Goal: Information Seeking & Learning: Check status

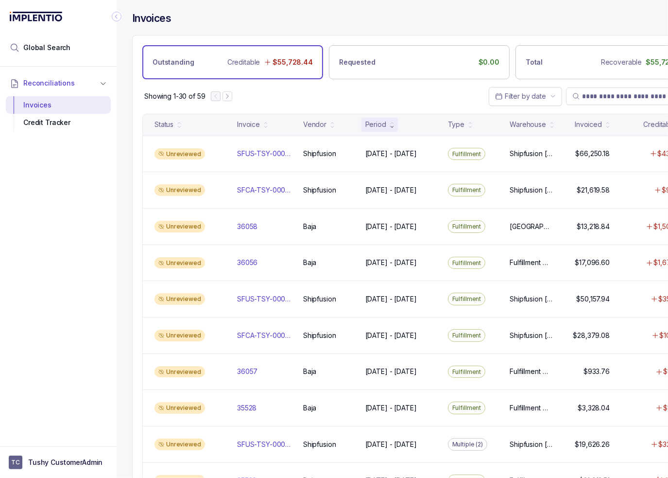
click at [118, 16] on icon "Collapse Icon" at bounding box center [117, 17] width 10 height 10
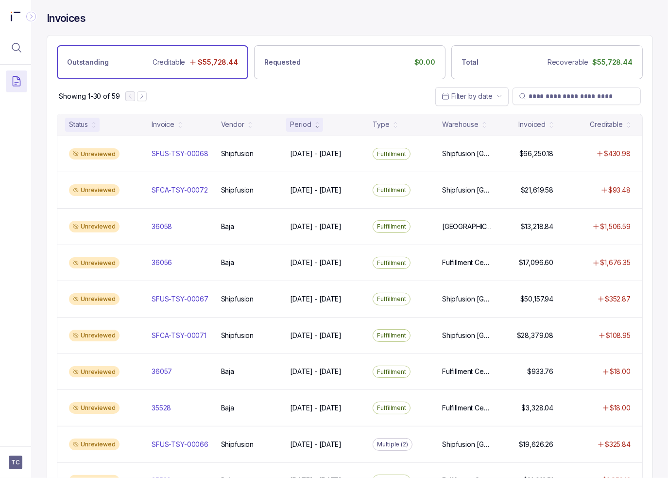
click at [89, 123] on div "Status" at bounding box center [82, 125] width 35 height 14
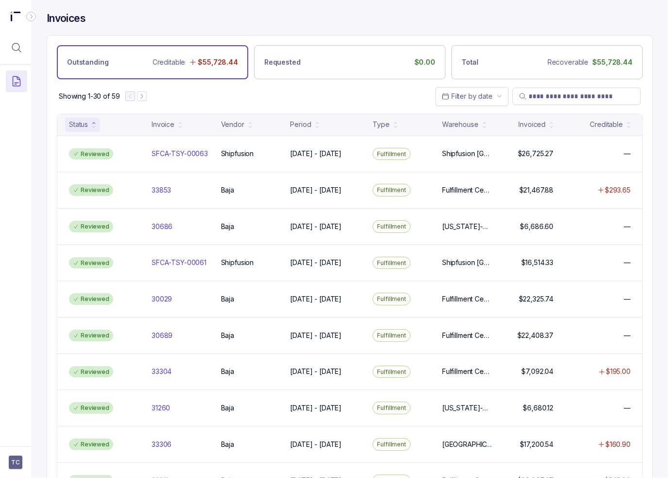
click at [86, 120] on div "Status" at bounding box center [78, 125] width 19 height 10
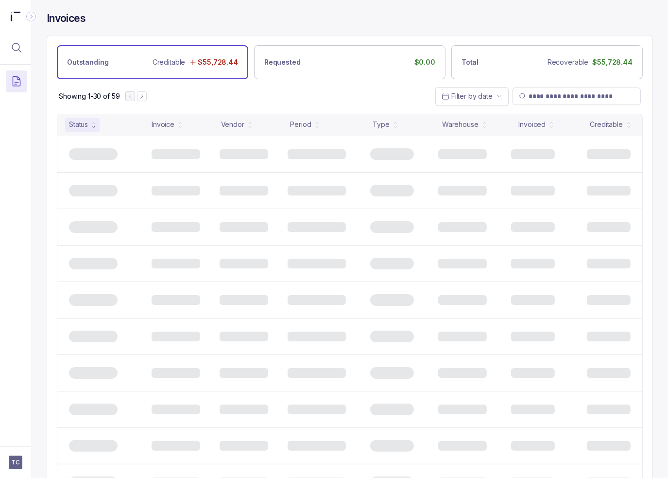
click at [220, 106] on div "Showing 1-30 of 59 Filter by date" at bounding box center [349, 96] width 605 height 34
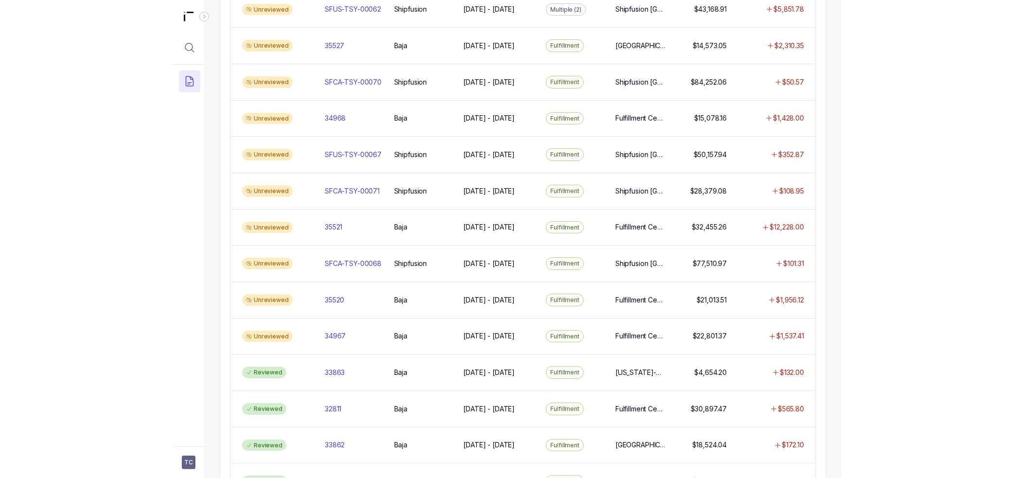
scroll to position [766, 0]
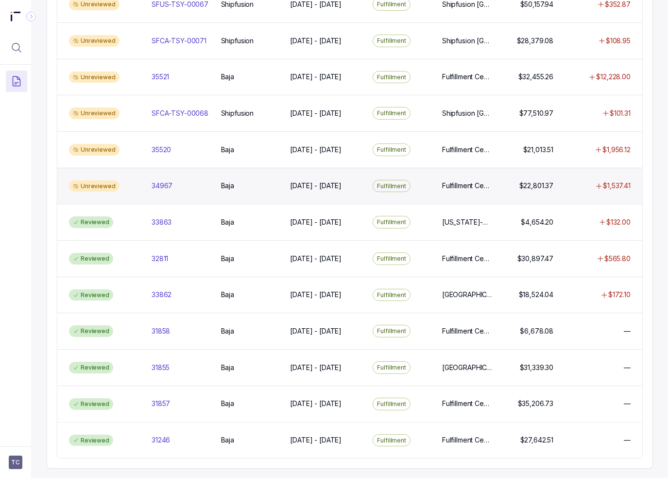
click at [330, 184] on div "Unreviewed 34967 34967 [GEOGRAPHIC_DATA] [DATE] - [DATE] [DATE] - [DATE] Fulfil…" at bounding box center [349, 186] width 585 height 36
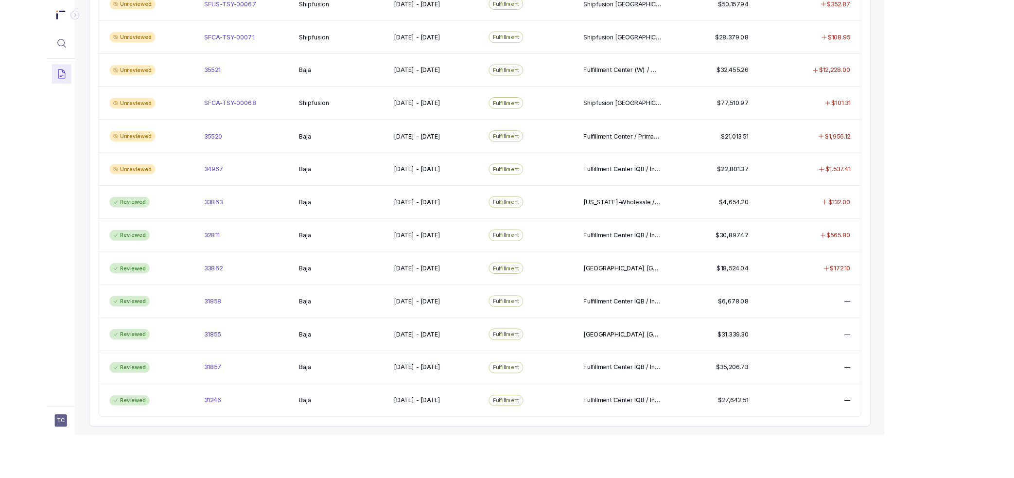
scroll to position [759, 0]
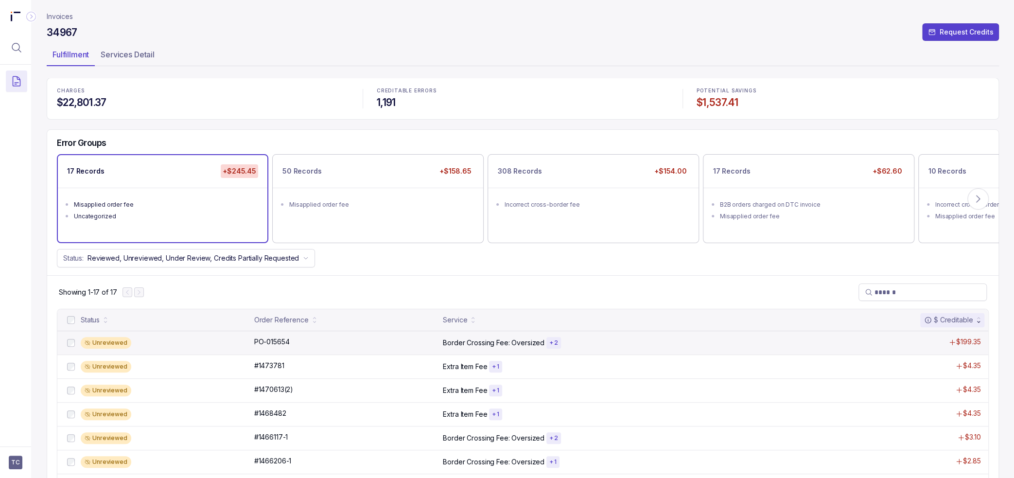
click at [454, 344] on p "Border Crossing Fee: Oversized" at bounding box center [494, 343] width 102 height 10
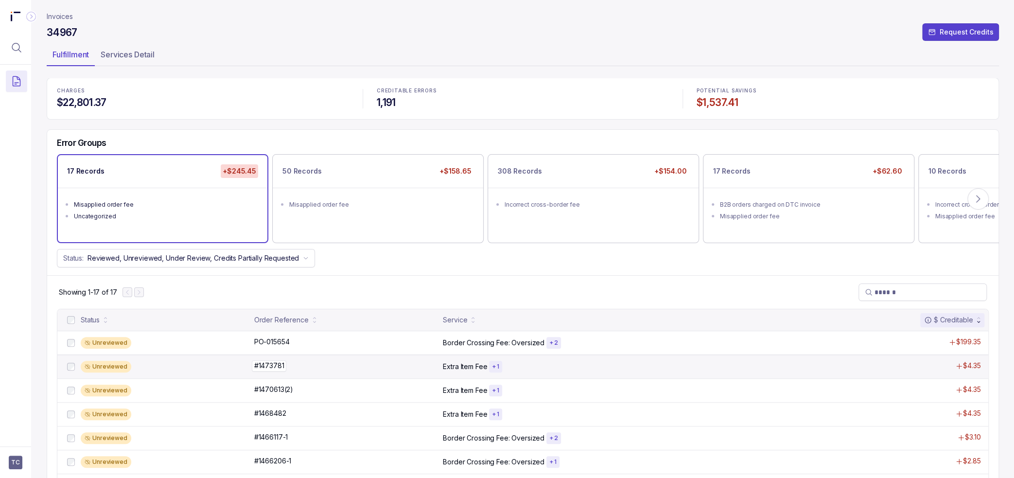
click at [335, 366] on div "#1473781 #1473781" at bounding box center [345, 366] width 183 height 10
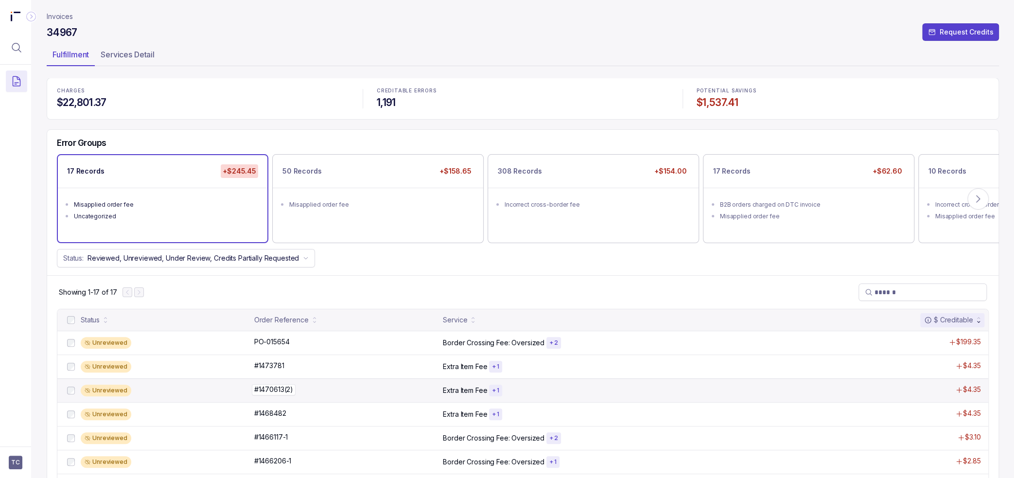
click at [315, 389] on div "#1470613(2) #1470613(2)" at bounding box center [345, 389] width 183 height 10
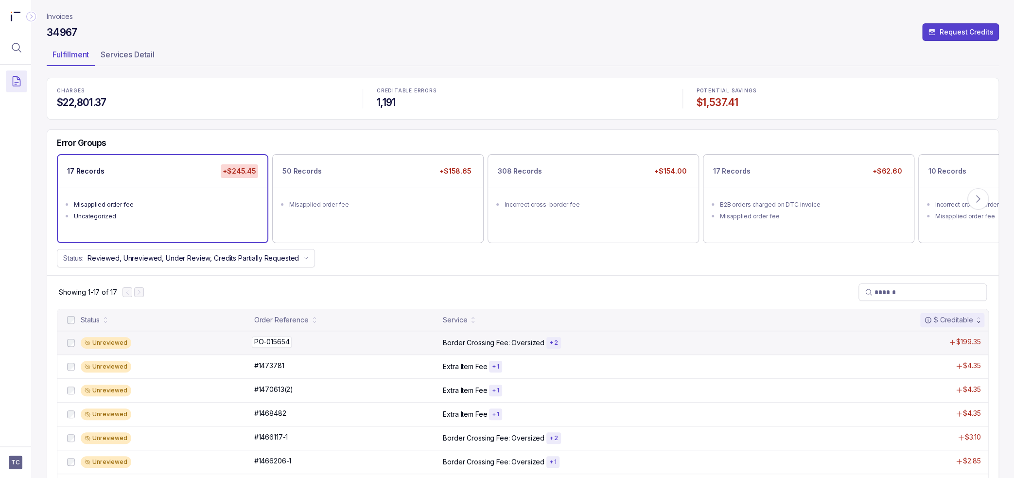
click at [325, 340] on div "PO-015654 PO-015654" at bounding box center [345, 342] width 183 height 10
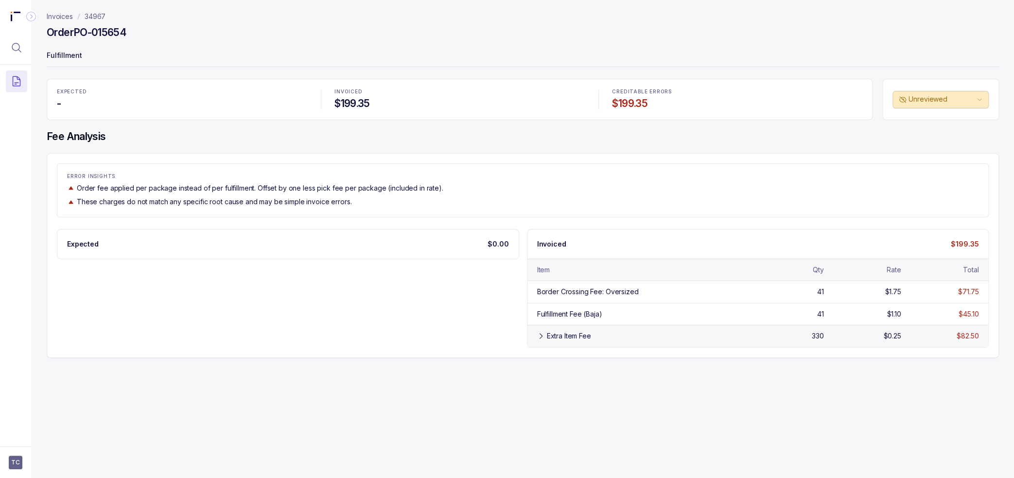
click at [587, 328] on div "Extra Item Fee 330 $0.25 $82.50" at bounding box center [757, 336] width 461 height 22
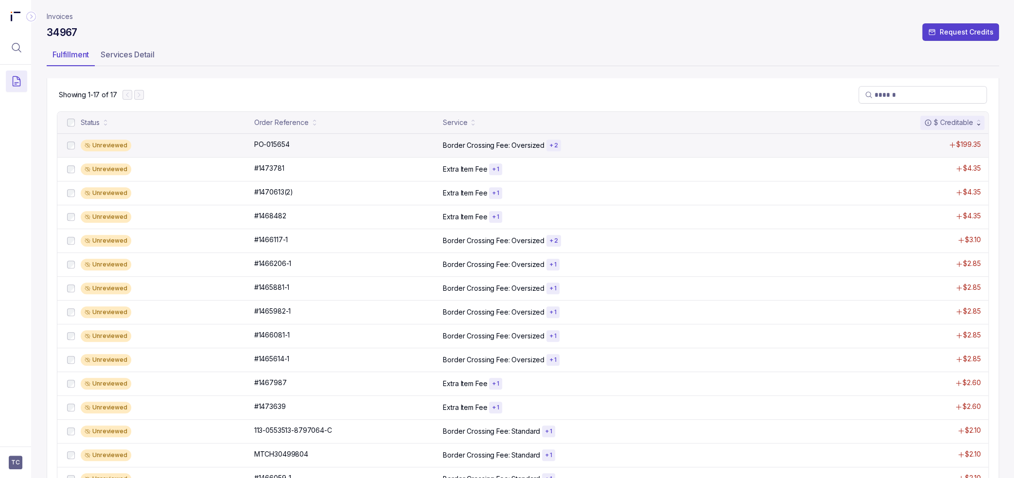
scroll to position [146, 0]
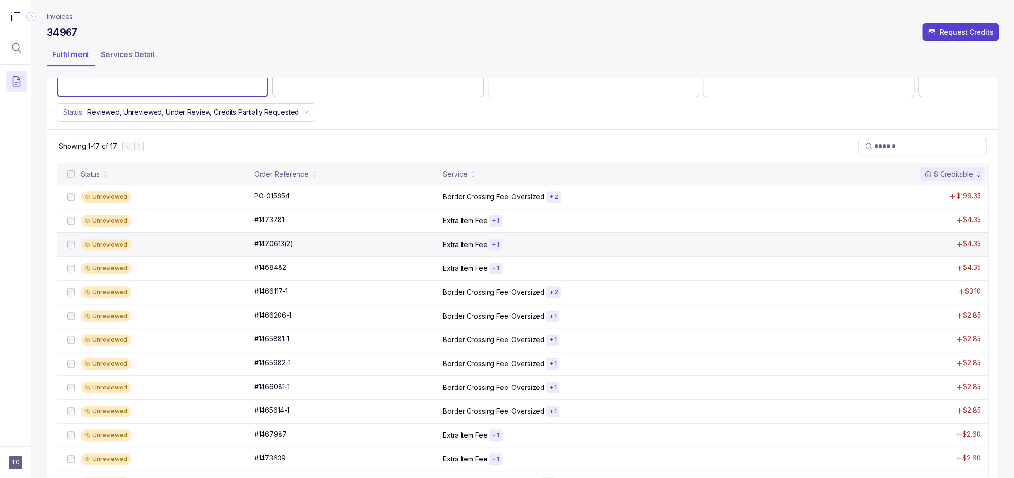
click at [559, 237] on div "Unreviewed #1470613(2) #1470613(2) Extra Item Fee + 1 $4.35" at bounding box center [522, 244] width 931 height 24
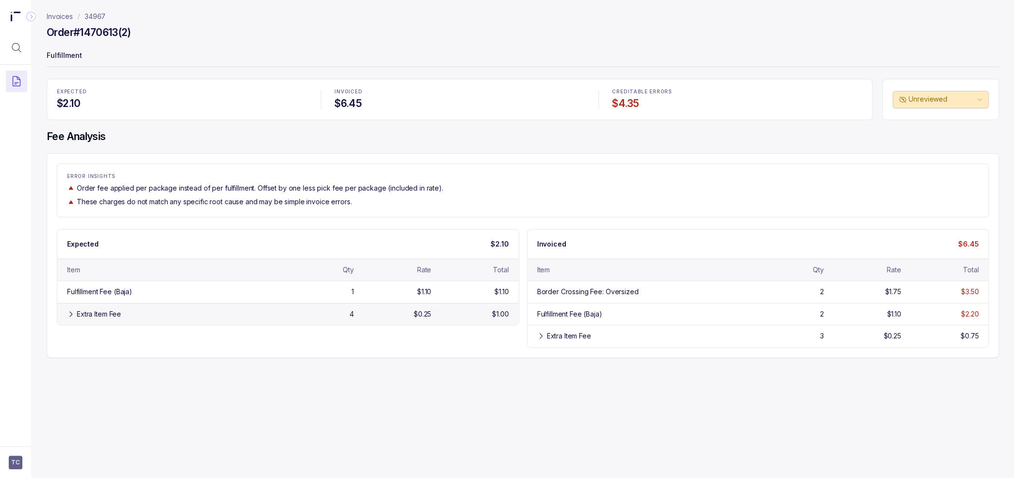
click at [389, 319] on div "Extra Item Fee 4 $0.25 $1.00" at bounding box center [287, 314] width 461 height 22
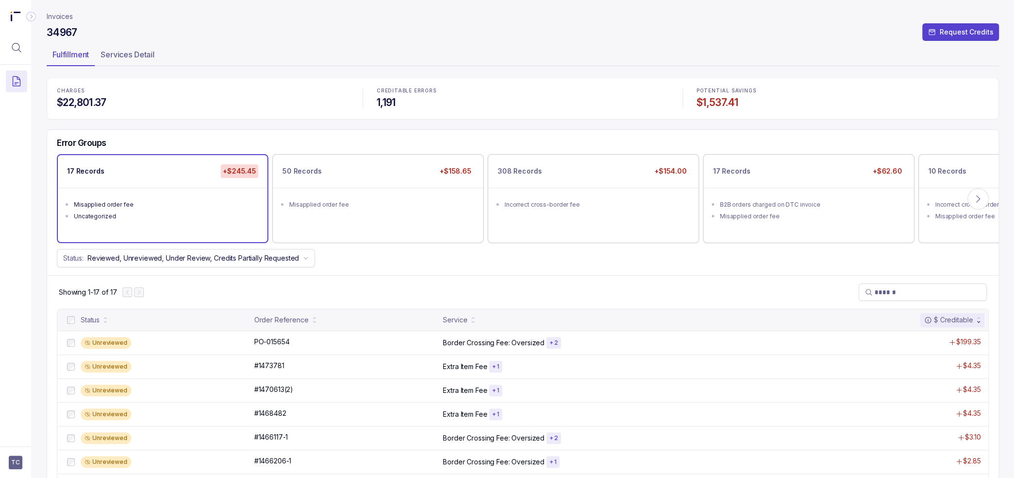
click at [397, 267] on div "Error Groups 17 Records +$245.45 Misapplied order fee Uncategorized 50 Records …" at bounding box center [522, 203] width 951 height 146
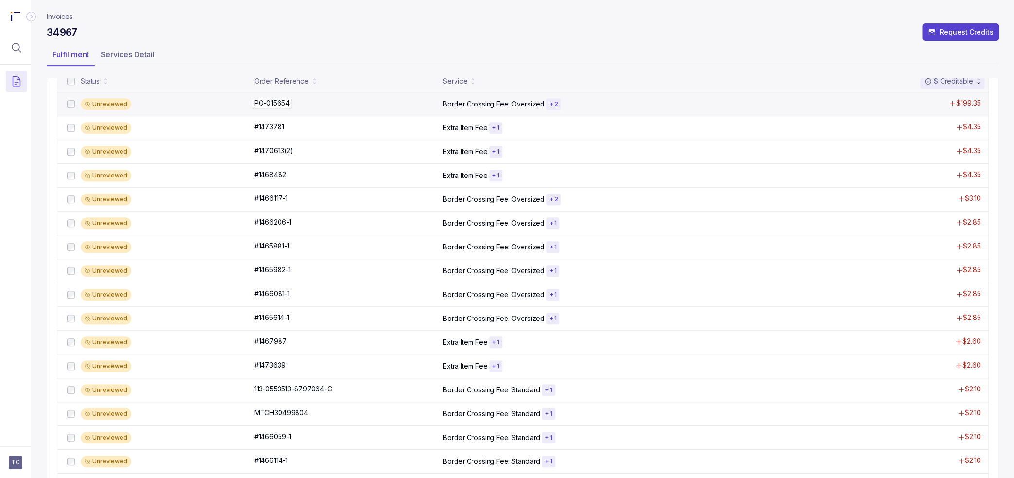
scroll to position [265, 0]
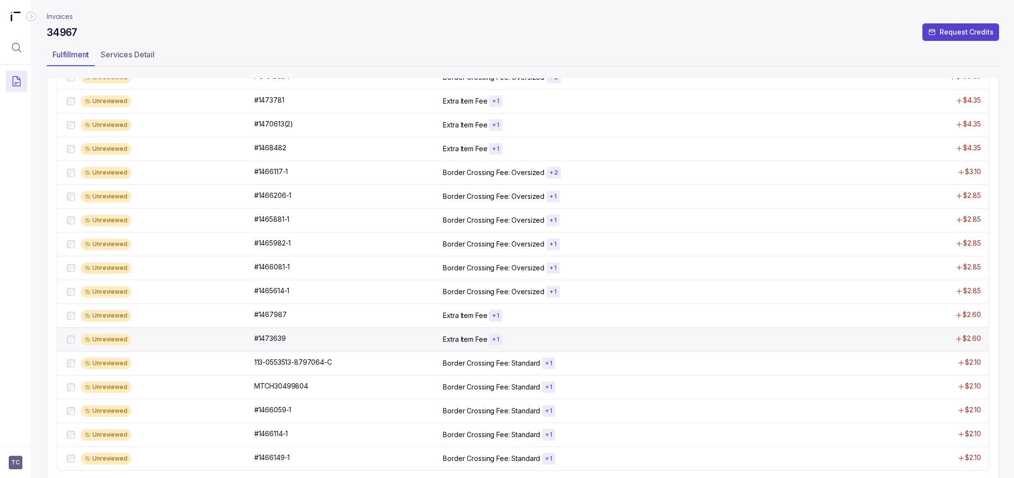
click at [367, 344] on div "Unreviewed #1473639 #1473639 Extra Item Fee + 1 $2.60" at bounding box center [522, 339] width 931 height 24
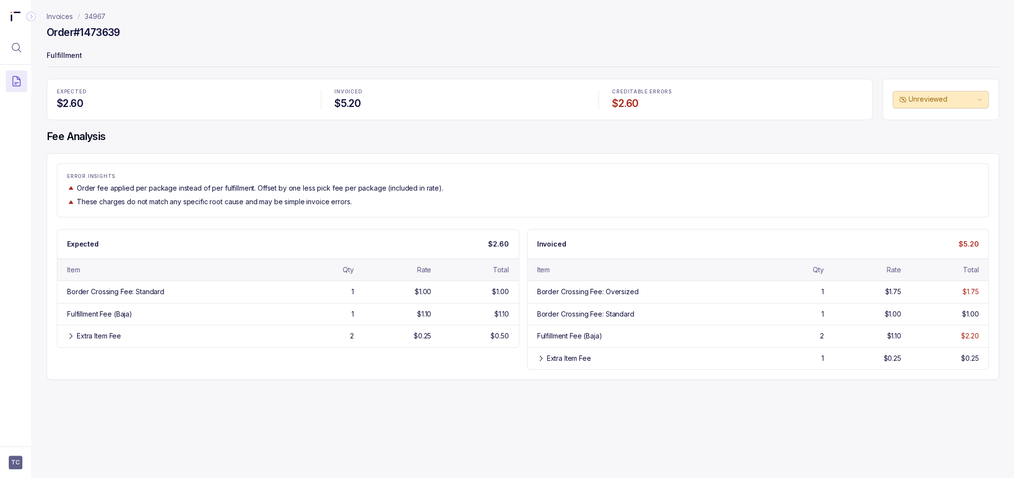
click at [363, 368] on div "Expected $2.60 Item Qty Rate Total Border Crossing Fee: Standard 1 $1.00 $1.00 …" at bounding box center [523, 299] width 932 height 141
click at [365, 346] on div "Expected $2.60 Item Qty Rate Total Border Crossing Fee: Standard 1 $1.00 $1.00 …" at bounding box center [288, 288] width 462 height 119
click at [362, 344] on div "Extra Item Fee 2 $0.25 $0.50" at bounding box center [287, 336] width 461 height 22
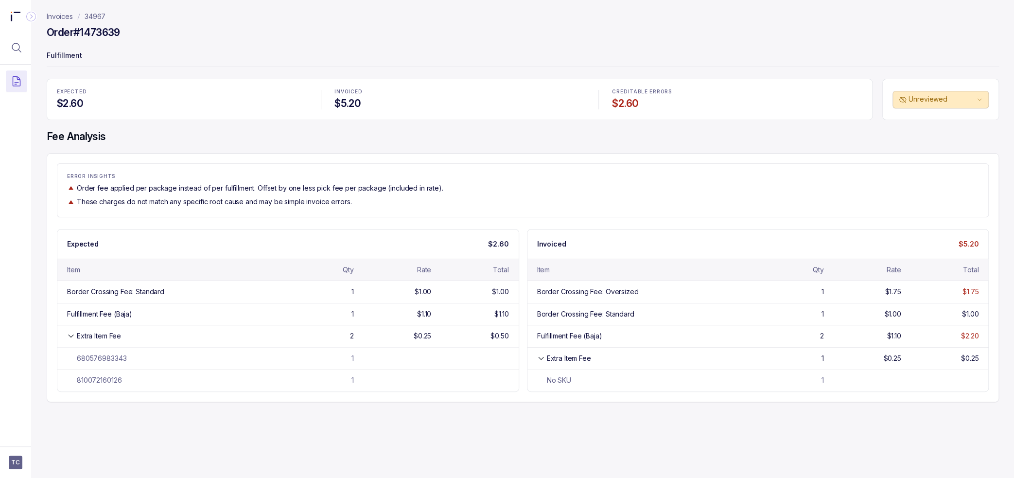
click at [397, 210] on div "ERROR INSIGHTS Order fee applied per package instead of per fulfillment. Offset…" at bounding box center [523, 189] width 932 height 53
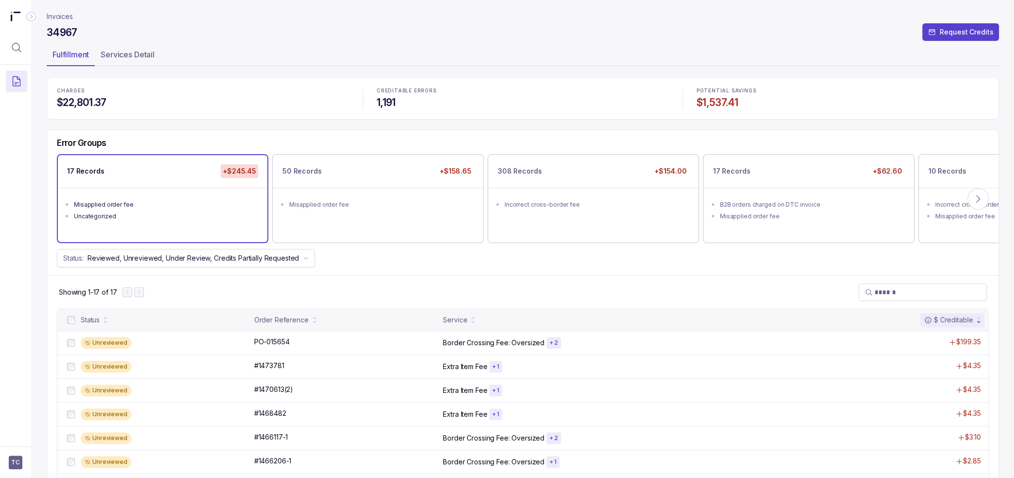
click at [458, 266] on div "Status: Reviewed, Unreviewed, Under Review, Credits Partially Requested" at bounding box center [522, 258] width 951 height 18
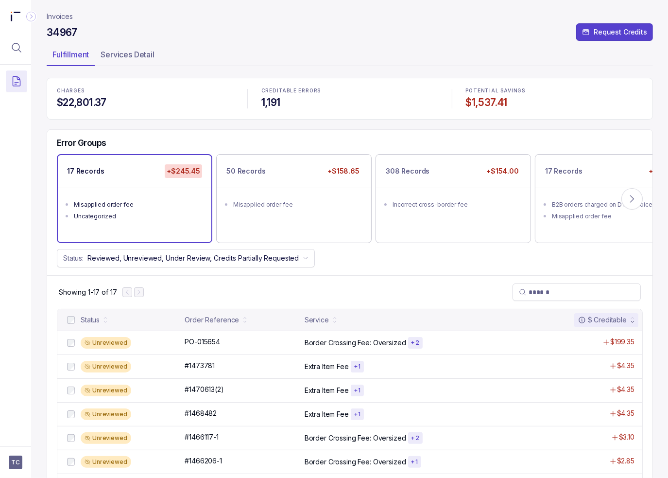
click at [493, 135] on div "Error Groups 17 Records +$245.45 Misapplied order fee Uncategorized 50 Records …" at bounding box center [349, 203] width 605 height 146
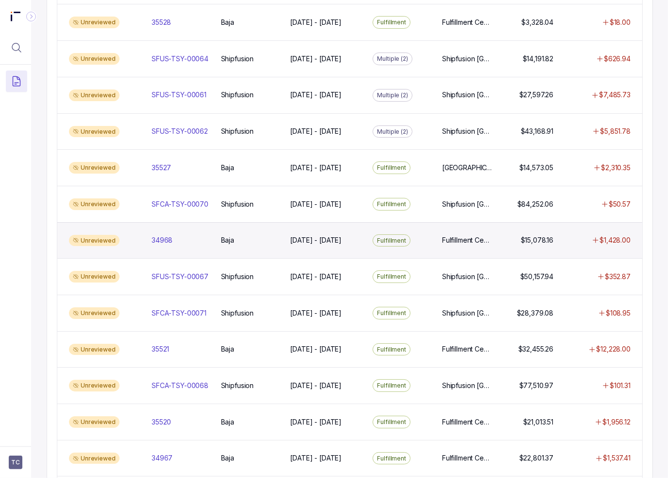
scroll to position [535, 0]
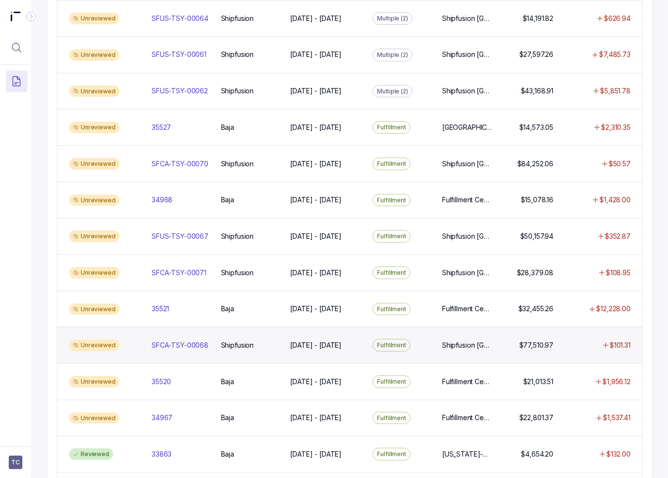
click at [218, 344] on div "Unreviewed SFCA-TSY-00068 SFCA-TSY-00068 Shipfusion Shipfusion [DATE] - [DATE] …" at bounding box center [349, 345] width 585 height 36
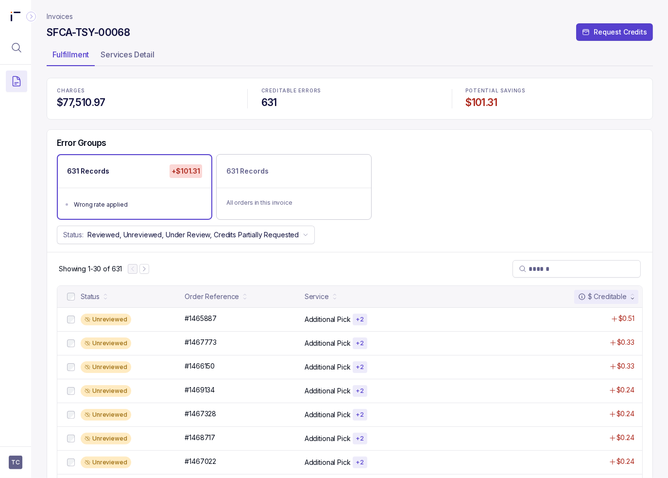
click at [368, 252] on div "Showing 1-30 of 631" at bounding box center [349, 269] width 605 height 34
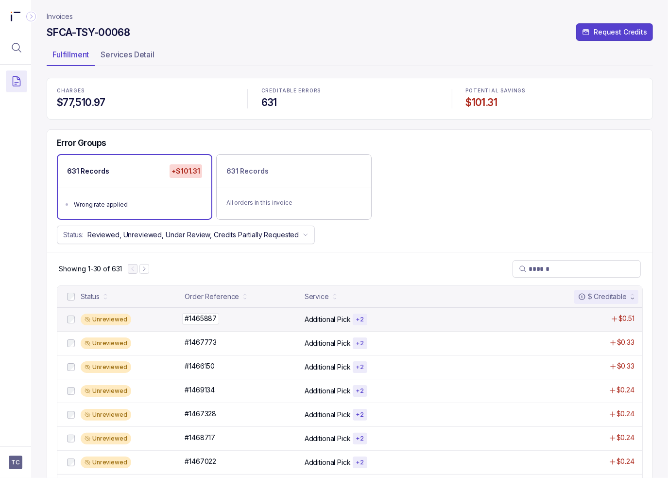
click at [278, 318] on div "#1465887 #1465887" at bounding box center [242, 318] width 114 height 10
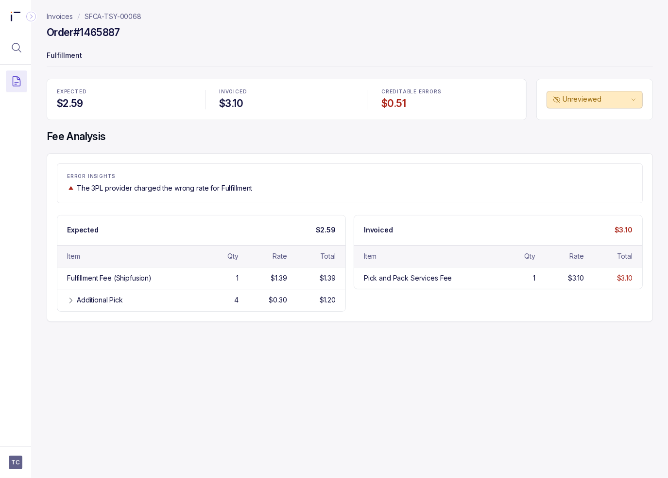
drag, startPoint x: 327, startPoint y: 168, endPoint x: 416, endPoint y: 179, distance: 89.6
click at [327, 168] on div "ERROR INSIGHTS The 3PL provider charged the wrong rate for Fulfillment" at bounding box center [350, 183] width 586 height 40
click at [442, 340] on div "Invoices SFCA-TSY-00068 Order #1465887 Fulfillment EXPECTED $2.59 INVOICED $3.1…" at bounding box center [346, 239] width 630 height 478
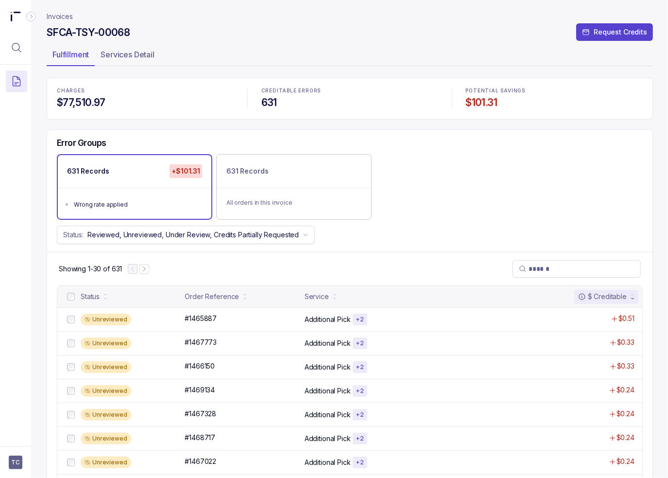
click at [183, 116] on div "CHARGES $77,510.97 CREDITABLE ERRORS 631 POTENTIAL SAVINGS $101.31" at bounding box center [350, 98] width 606 height 41
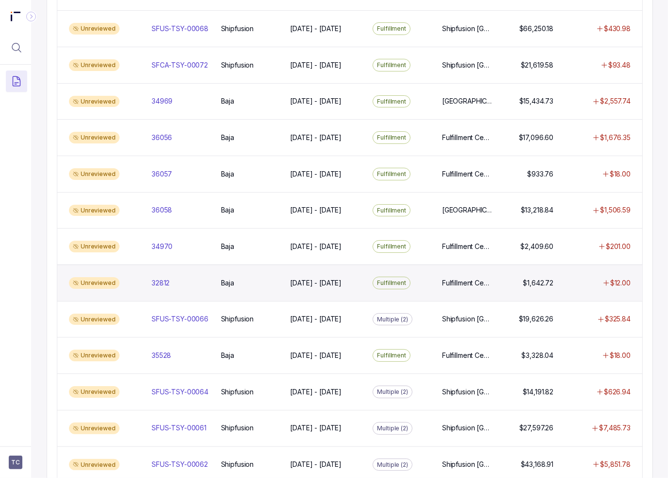
scroll to position [194, 0]
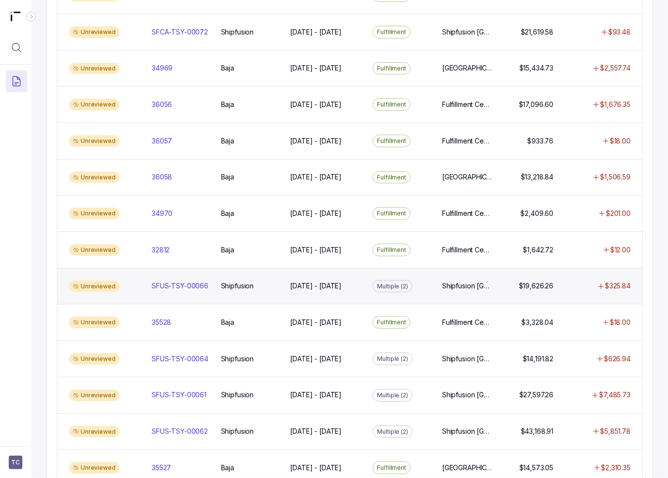
click at [185, 275] on div "Unreviewed SFUS-TSY-00066 SFUS-TSY-00066 Shipfusion Shipfusion [DATE] - [DATE] …" at bounding box center [349, 286] width 585 height 36
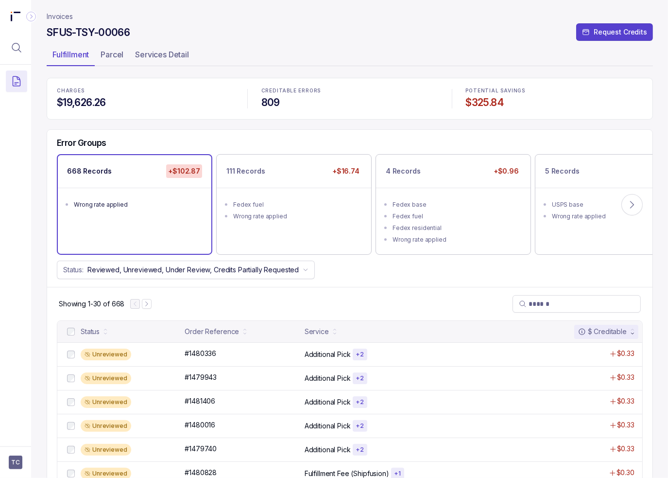
click at [344, 287] on div "Showing 1-30 of 668" at bounding box center [349, 304] width 605 height 34
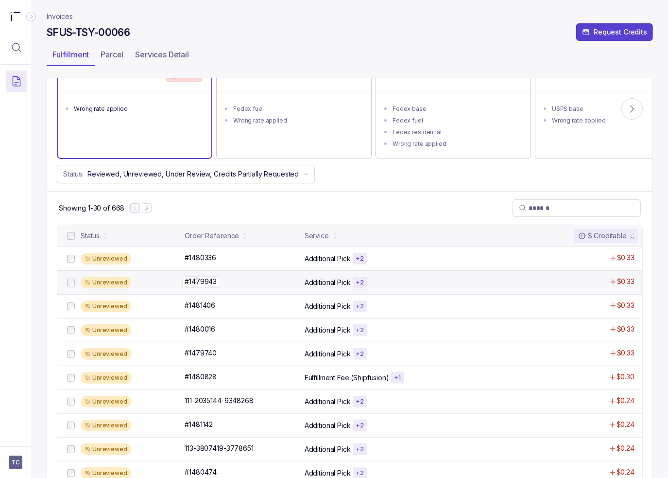
scroll to position [97, 0]
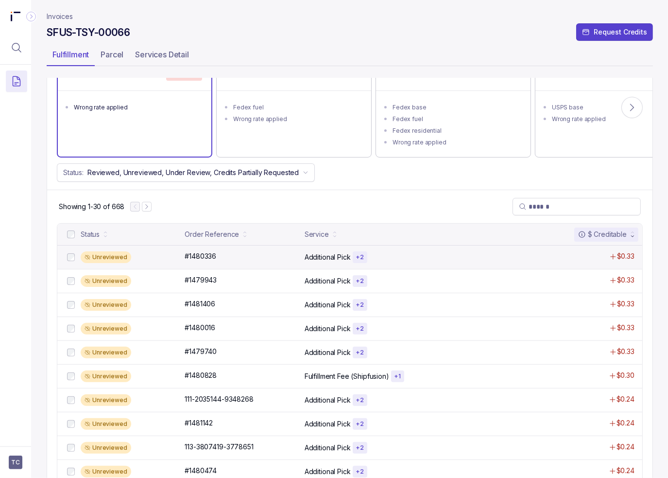
click at [241, 264] on div "Unreviewed #1480336 #1480336 Additional Pick + 2 $0.33" at bounding box center [349, 257] width 585 height 24
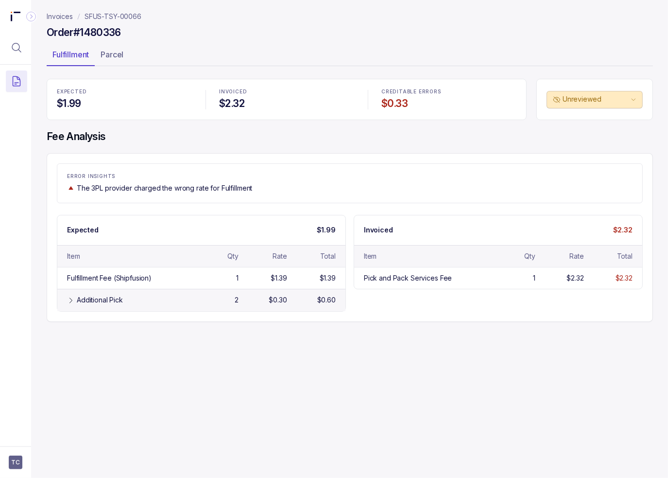
click at [231, 305] on div "Additional Pick 2 $0.30 $0.60" at bounding box center [201, 300] width 288 height 22
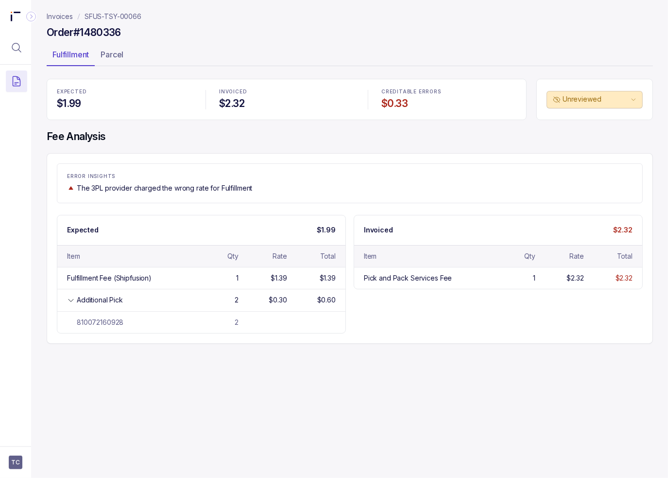
click at [435, 336] on div "ERROR INSIGHTS The 3PL provider charged the wrong rate for Fulfillment Expected…" at bounding box center [350, 248] width 606 height 190
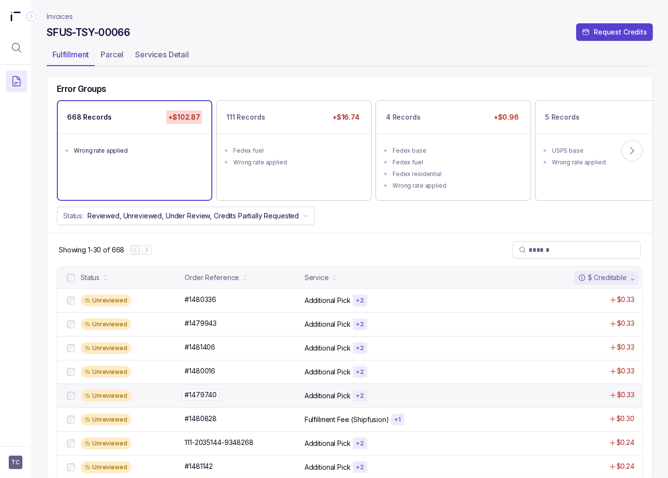
scroll to position [146, 0]
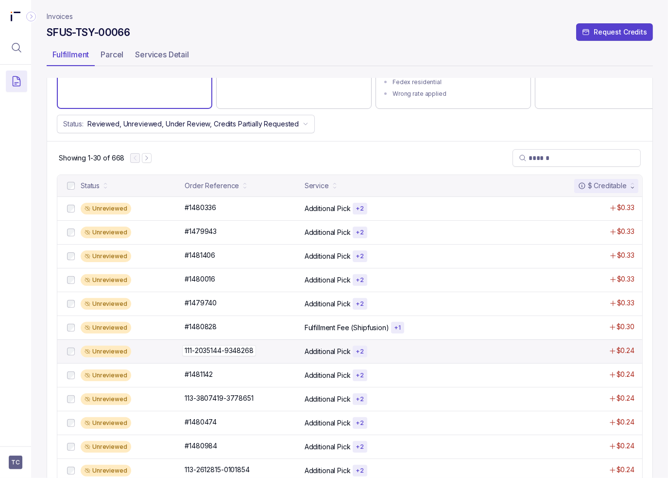
click at [286, 346] on div "111-2035144-9348268 111-2035144-9348268" at bounding box center [242, 351] width 114 height 10
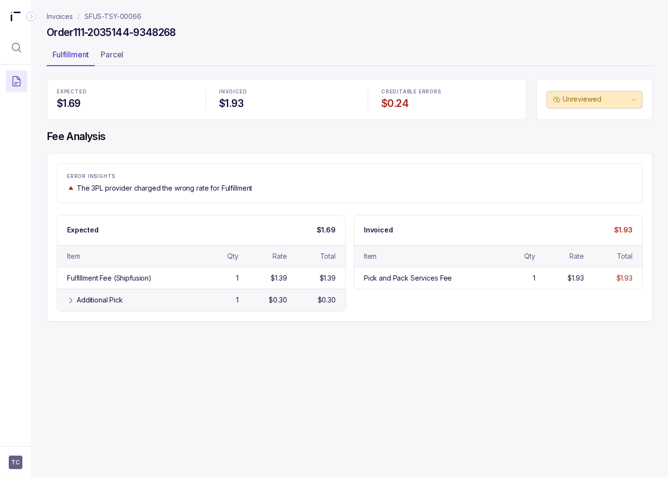
click at [262, 297] on div "$0.30" at bounding box center [264, 300] width 45 height 10
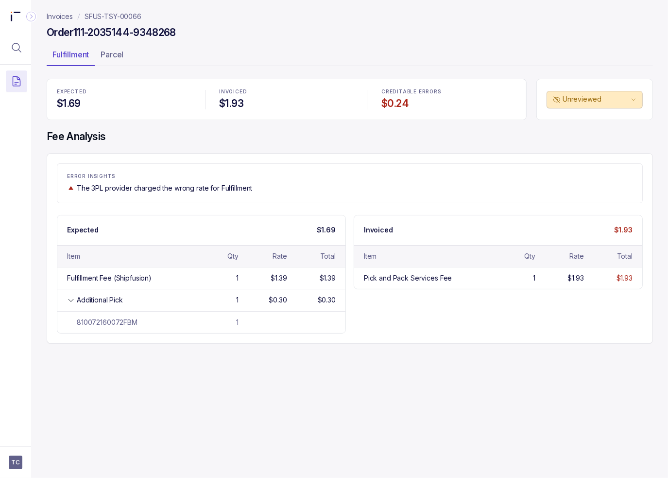
click at [470, 292] on div "Expected $1.69 Item Qty Rate Total Fulfillment Fee (Shipfusion) 1 $1.39 $1.39 A…" at bounding box center [350, 274] width 586 height 119
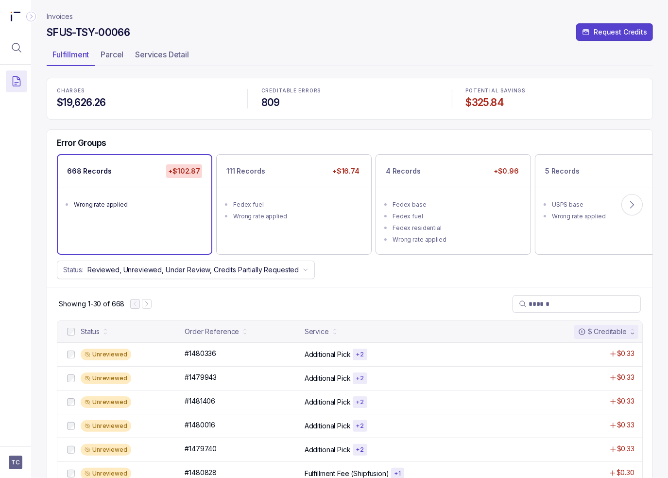
click at [461, 56] on ul "Fulfillment Parcel Services Detail" at bounding box center [350, 56] width 606 height 19
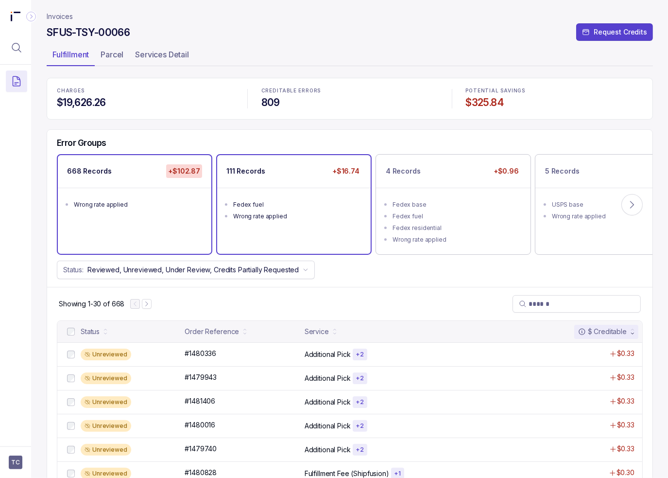
click at [339, 203] on div "Fedex fuel" at bounding box center [296, 205] width 127 height 10
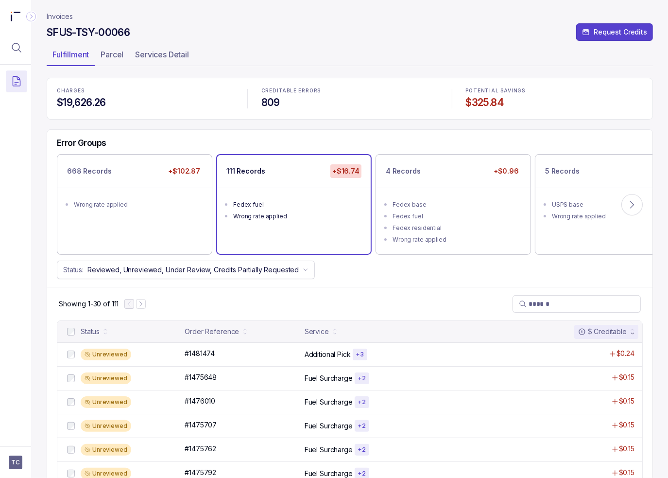
click at [407, 292] on div "Showing 1-30 of 111" at bounding box center [349, 304] width 605 height 34
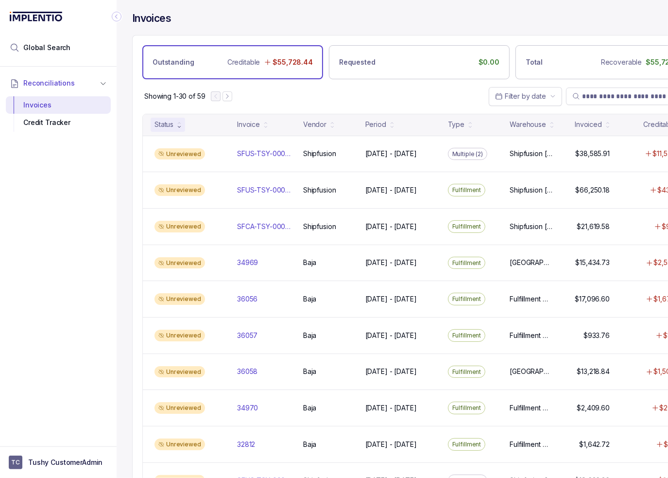
click at [119, 17] on icon "Collapse Icon" at bounding box center [117, 17] width 10 height 10
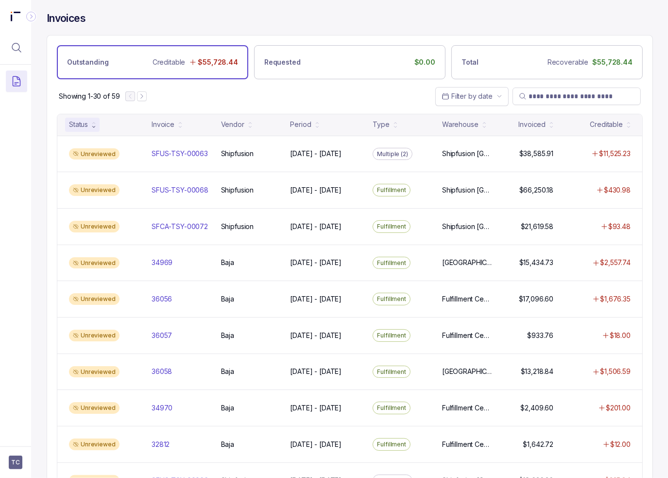
click at [286, 95] on div "Showing 1-30 of 59 Filter by date" at bounding box center [349, 96] width 605 height 34
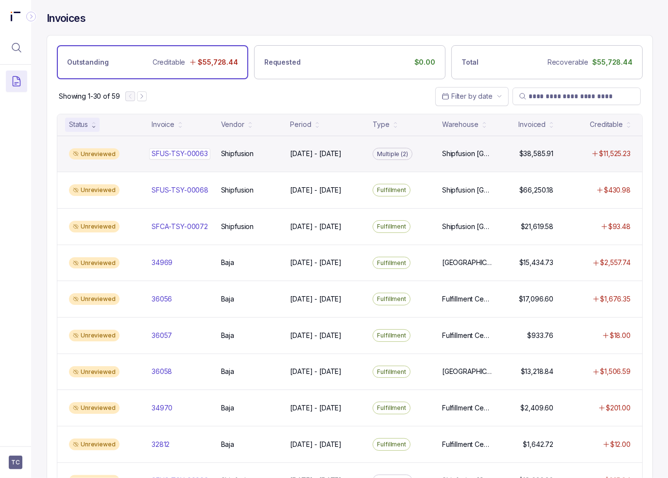
click at [191, 153] on p "SFUS-TSY-00063" at bounding box center [179, 153] width 61 height 11
click at [256, 157] on p "Shipfusion" at bounding box center [238, 153] width 38 height 11
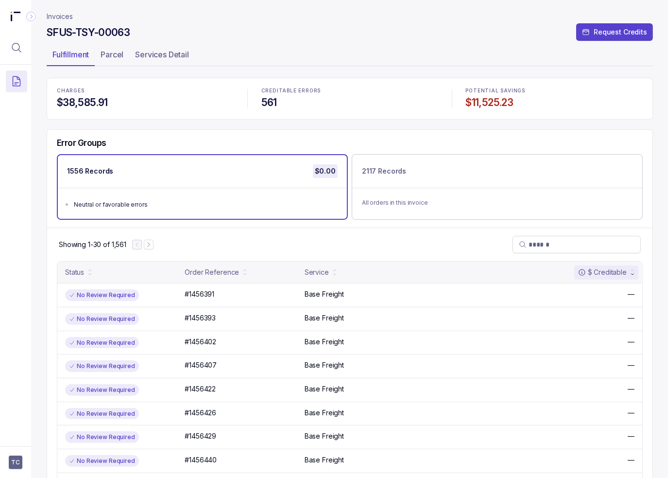
click at [414, 135] on div "Error Groups 1556 Records $0.00 Neutral or favorable errors 2117 Records All or…" at bounding box center [349, 179] width 605 height 98
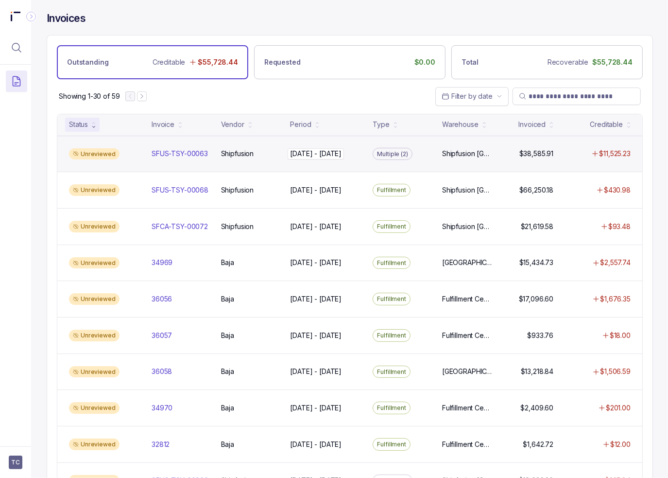
click at [342, 157] on p "[DATE] - [DATE]" at bounding box center [316, 154] width 52 height 10
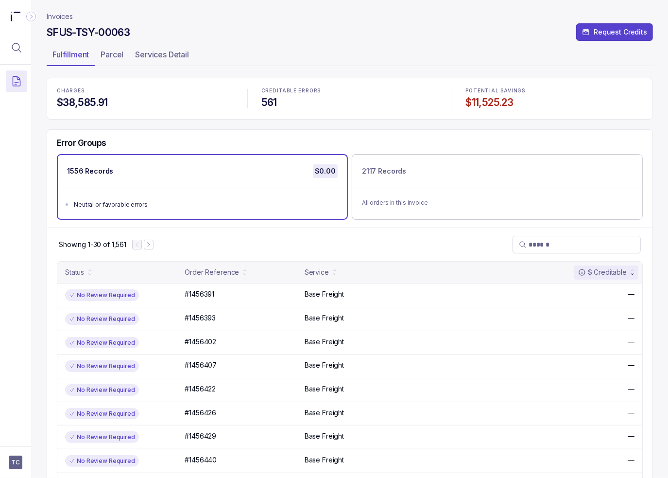
click at [384, 130] on div "Error Groups 1556 Records $0.00 Neutral or favorable errors 2117 Records All or…" at bounding box center [349, 179] width 605 height 98
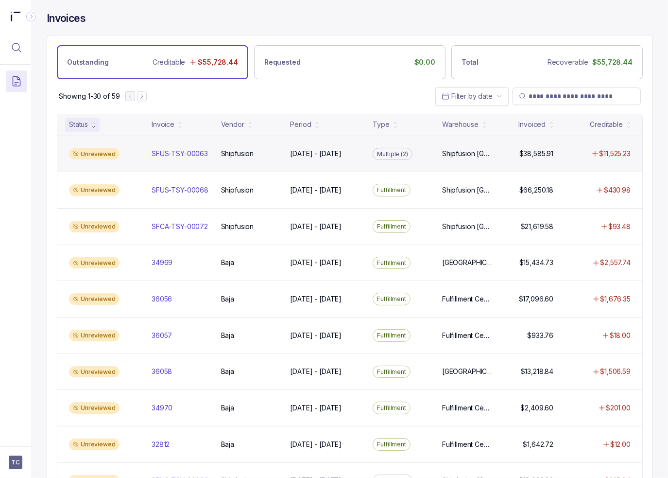
click at [449, 159] on div "Unreviewed SFUS-TSY-00063 SFUS-TSY-00063 Shipfusion Shipfusion [DATE] - [DATE] …" at bounding box center [349, 154] width 585 height 36
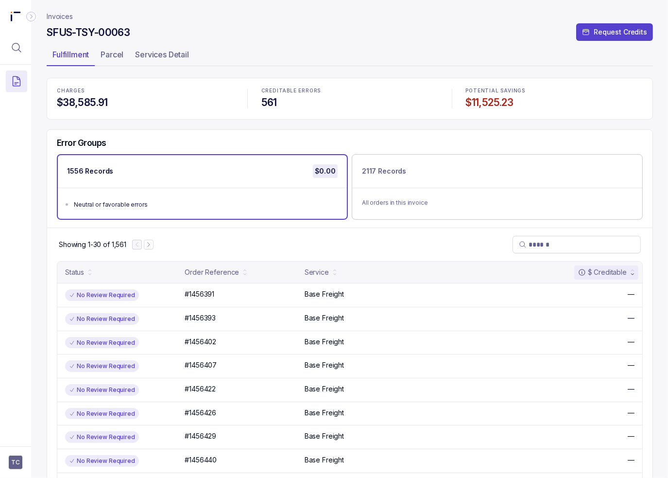
click at [484, 35] on div "SFUS-TSY-00063 Request Credits" at bounding box center [350, 33] width 606 height 17
click at [456, 231] on div "Showing 1-30 of 1,561" at bounding box center [349, 244] width 605 height 34
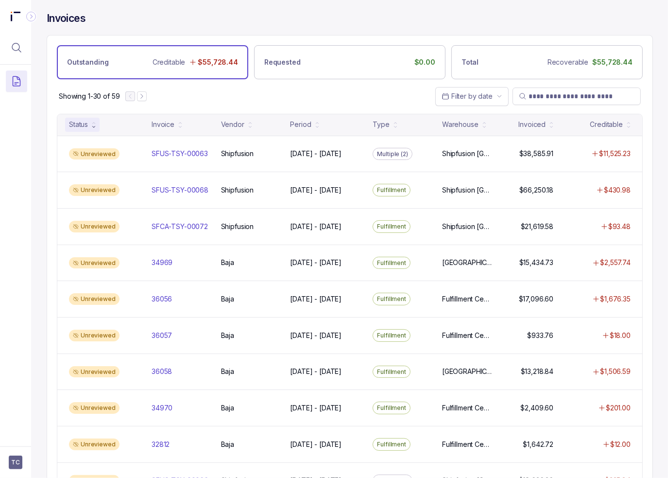
click at [338, 96] on div "Showing 1-30 of 59 Filter by date" at bounding box center [349, 96] width 605 height 34
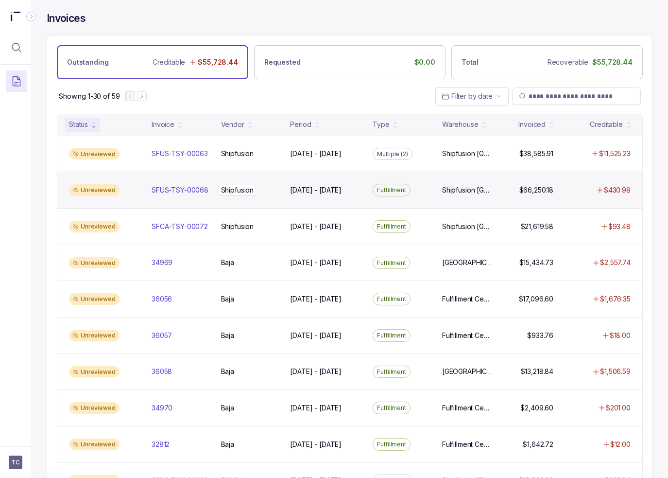
click at [226, 186] on p "Shipfusion" at bounding box center [238, 190] width 38 height 11
click at [246, 192] on p "Shipfusion" at bounding box center [238, 190] width 38 height 11
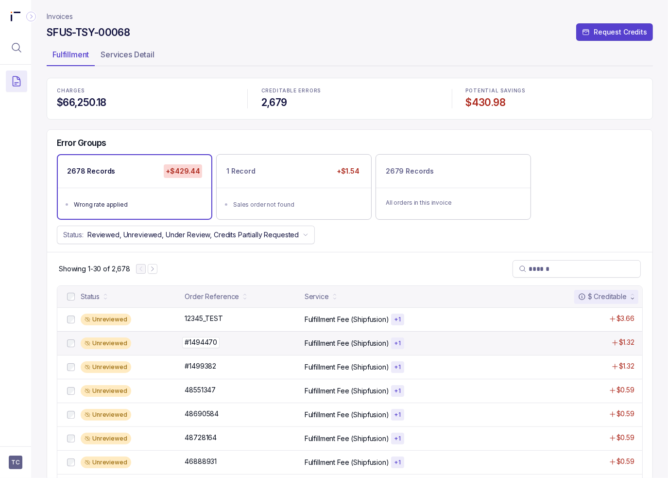
click at [254, 345] on div "#1494470 #1494470" at bounding box center [242, 342] width 114 height 10
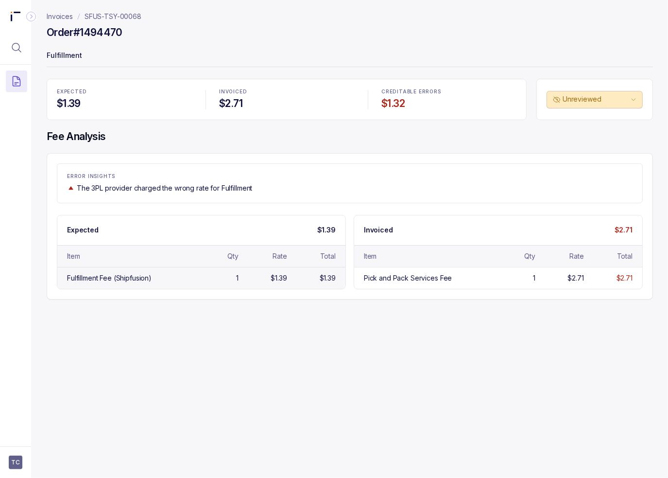
click at [247, 277] on div "$1.39" at bounding box center [264, 278] width 45 height 10
click at [310, 318] on div "Invoices SFUS-TSY-00068 Order #1494470 Fulfillment EXPECTED $1.39 INVOICED $2.7…" at bounding box center [346, 239] width 630 height 478
click at [338, 320] on div "Invoices SFUS-TSY-00068 Order #1494470 Fulfillment EXPECTED $1.39 INVOICED $2.7…" at bounding box center [346, 239] width 630 height 478
click at [336, 317] on div "Invoices SFUS-TSY-00068 Order #1494470 Fulfillment EXPECTED $1.39 INVOICED $2.7…" at bounding box center [346, 239] width 630 height 478
click at [522, 59] on p "Fulfillment" at bounding box center [350, 56] width 606 height 19
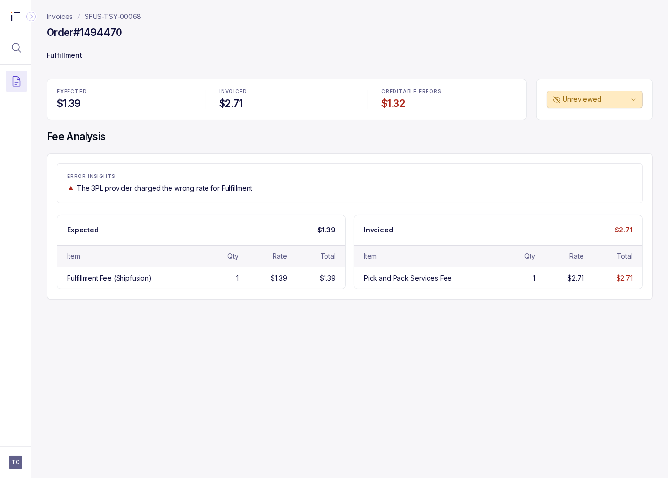
click at [140, 186] on p "The 3PL provider charged the wrong rate for Fulfillment" at bounding box center [164, 188] width 175 height 10
click at [338, 144] on div "EXPECTED $1.39 INVOICED $2.71 CREDITABLE ERRORS $1.32 Unreviewed Fee Analysis E…" at bounding box center [350, 189] width 606 height 221
click at [492, 160] on div "ERROR INSIGHTS The 3PL provider charged the wrong rate for Fulfillment Expected…" at bounding box center [350, 226] width 606 height 146
click at [442, 158] on div "ERROR INSIGHTS The 3PL provider charged the wrong rate for Fulfillment Expected…" at bounding box center [350, 226] width 606 height 146
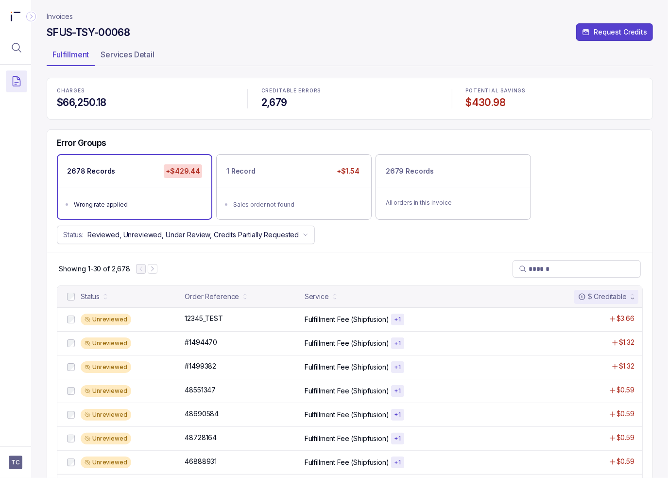
click at [433, 12] on nav "Invoices" at bounding box center [350, 17] width 606 height 10
